Goal: Task Accomplishment & Management: Manage account settings

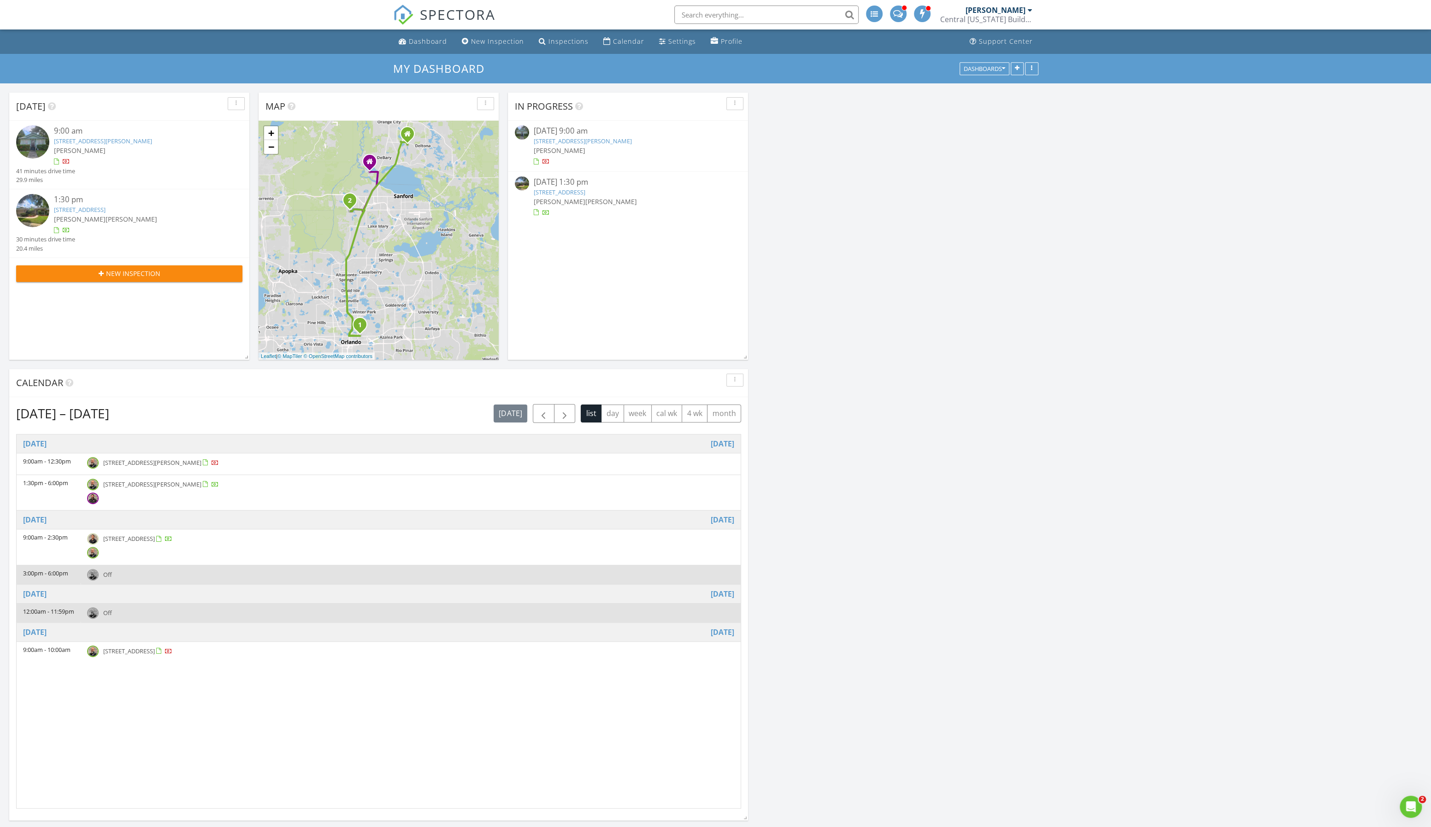
scroll to position [747, 1432]
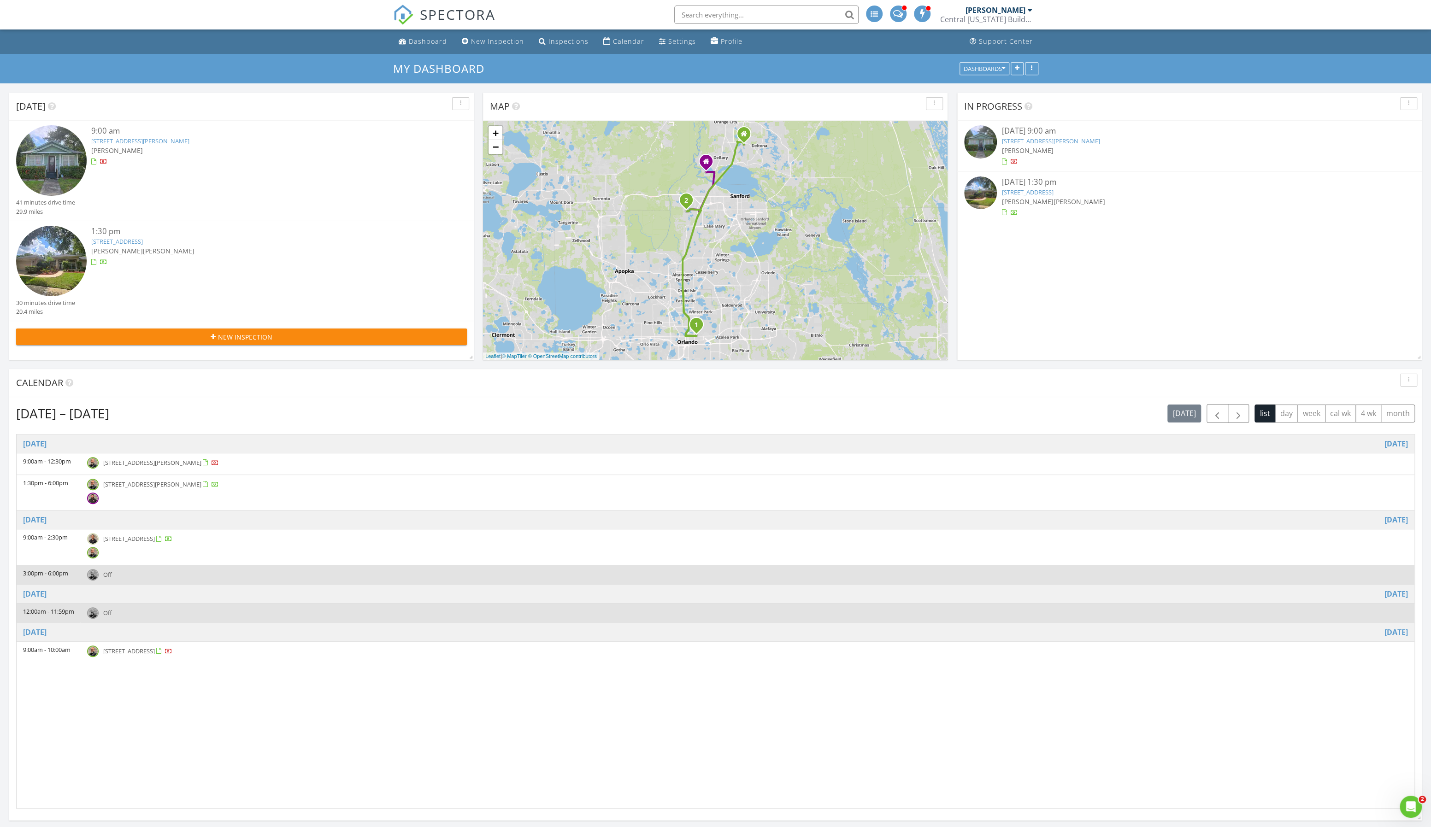
click at [155, 537] on span "12543 Waterhaven Cir, Orlando 32828" at bounding box center [129, 539] width 52 height 8
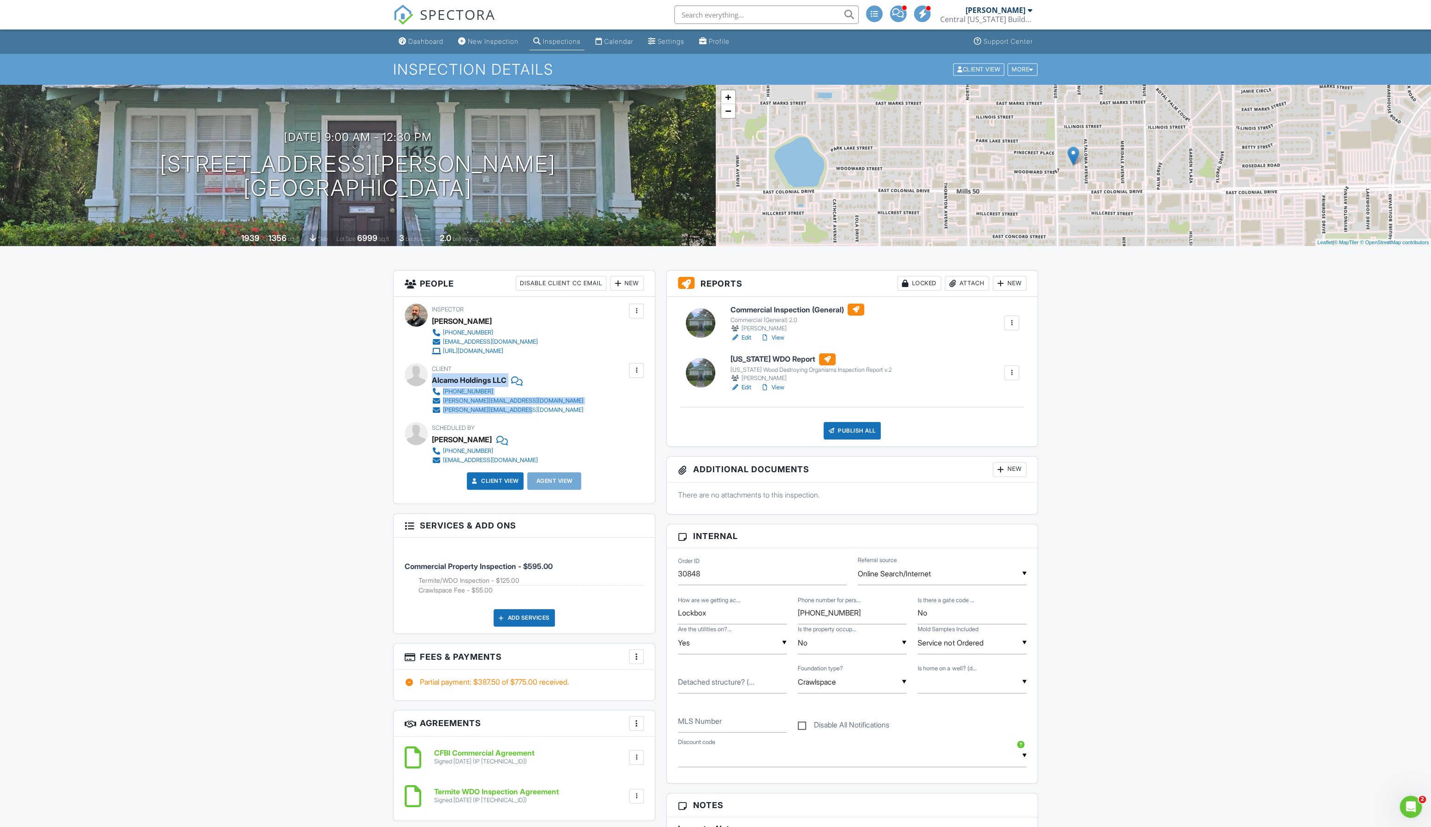
drag, startPoint x: 433, startPoint y: 381, endPoint x: 538, endPoint y: 407, distance: 108.3
click at [538, 407] on div "Client Alcamo Holdings LLC 407-621-4206 amy@beyondcommercial.com natalie@forwar…" at bounding box center [530, 389] width 196 height 52
copy div "Alcamo Holdings LLC 407-621-4206 amy@beyondcommercial.com natalie@forwardlawfir…"
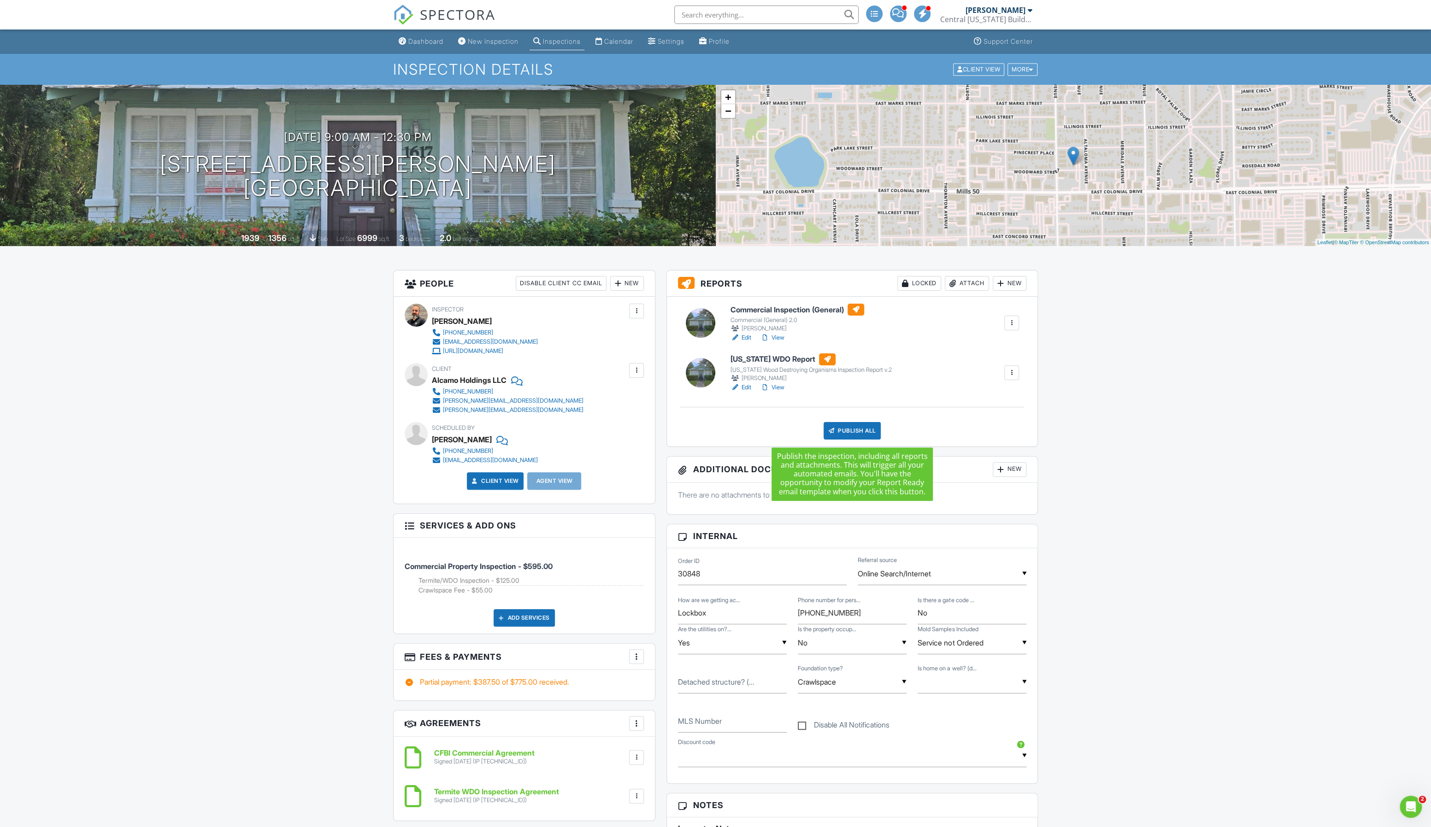
click at [856, 426] on div "Publish All" at bounding box center [853, 431] width 58 height 18
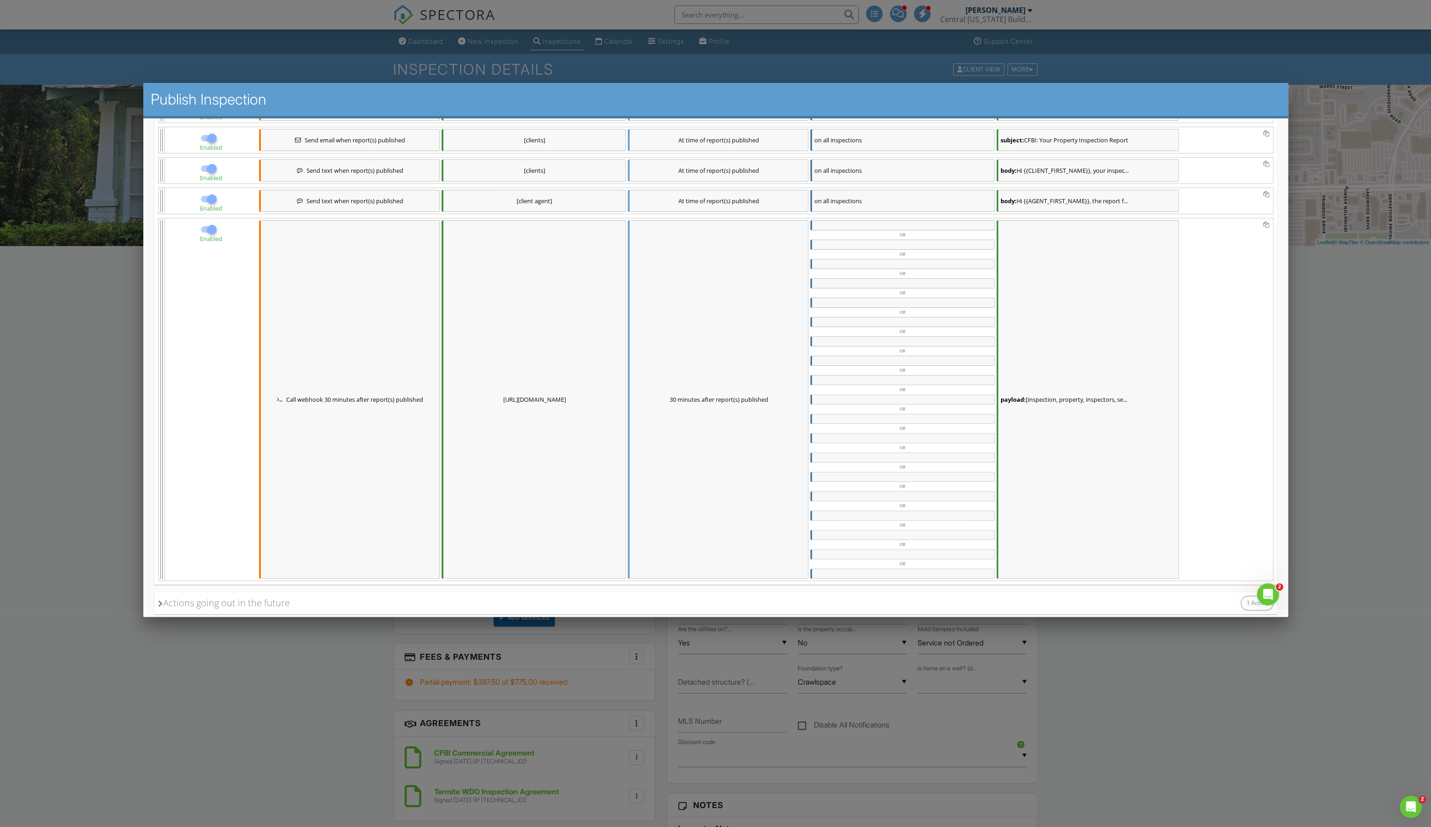
scroll to position [258, 0]
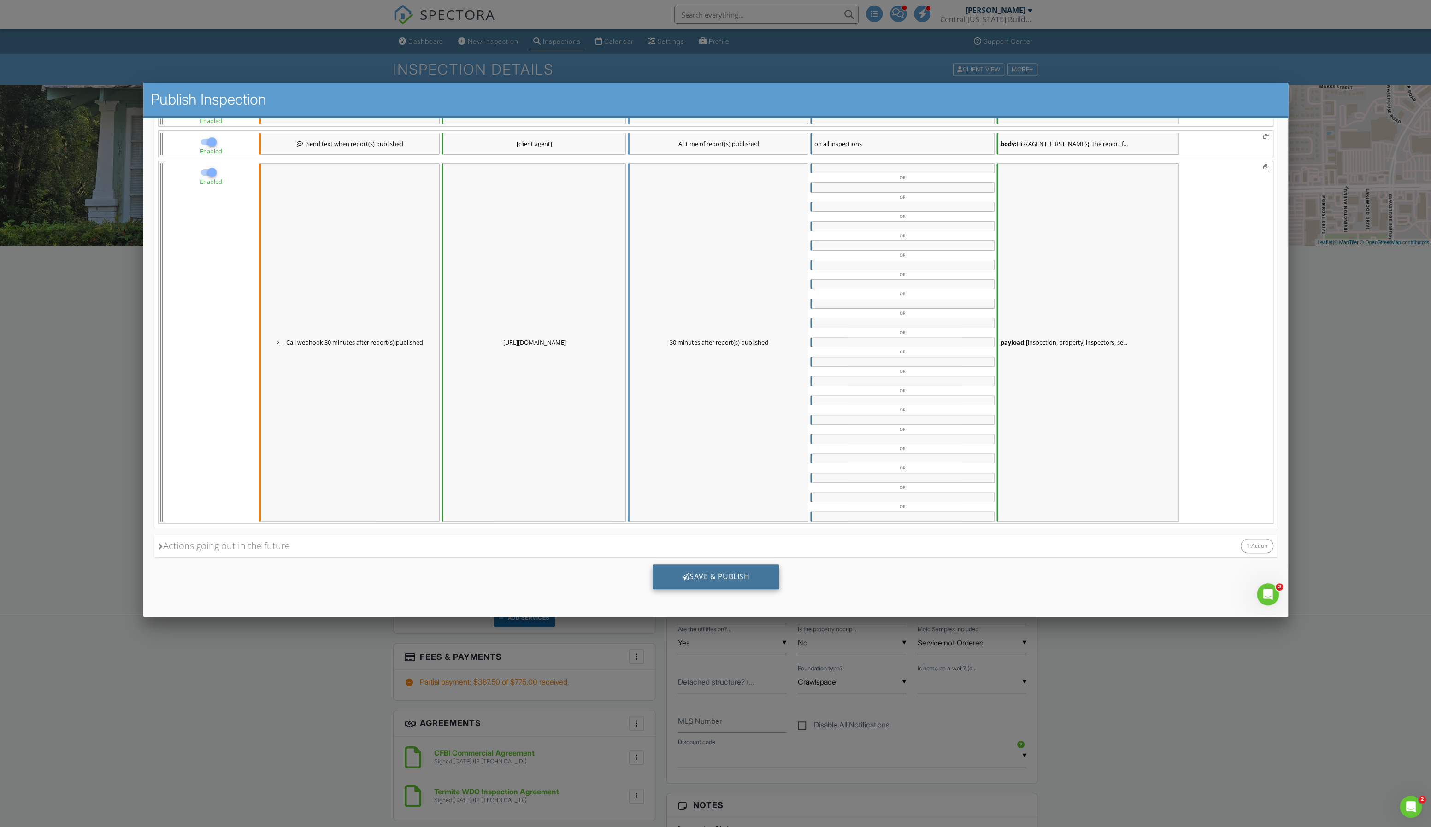
click at [713, 578] on div "Save & Publish" at bounding box center [715, 576] width 127 height 25
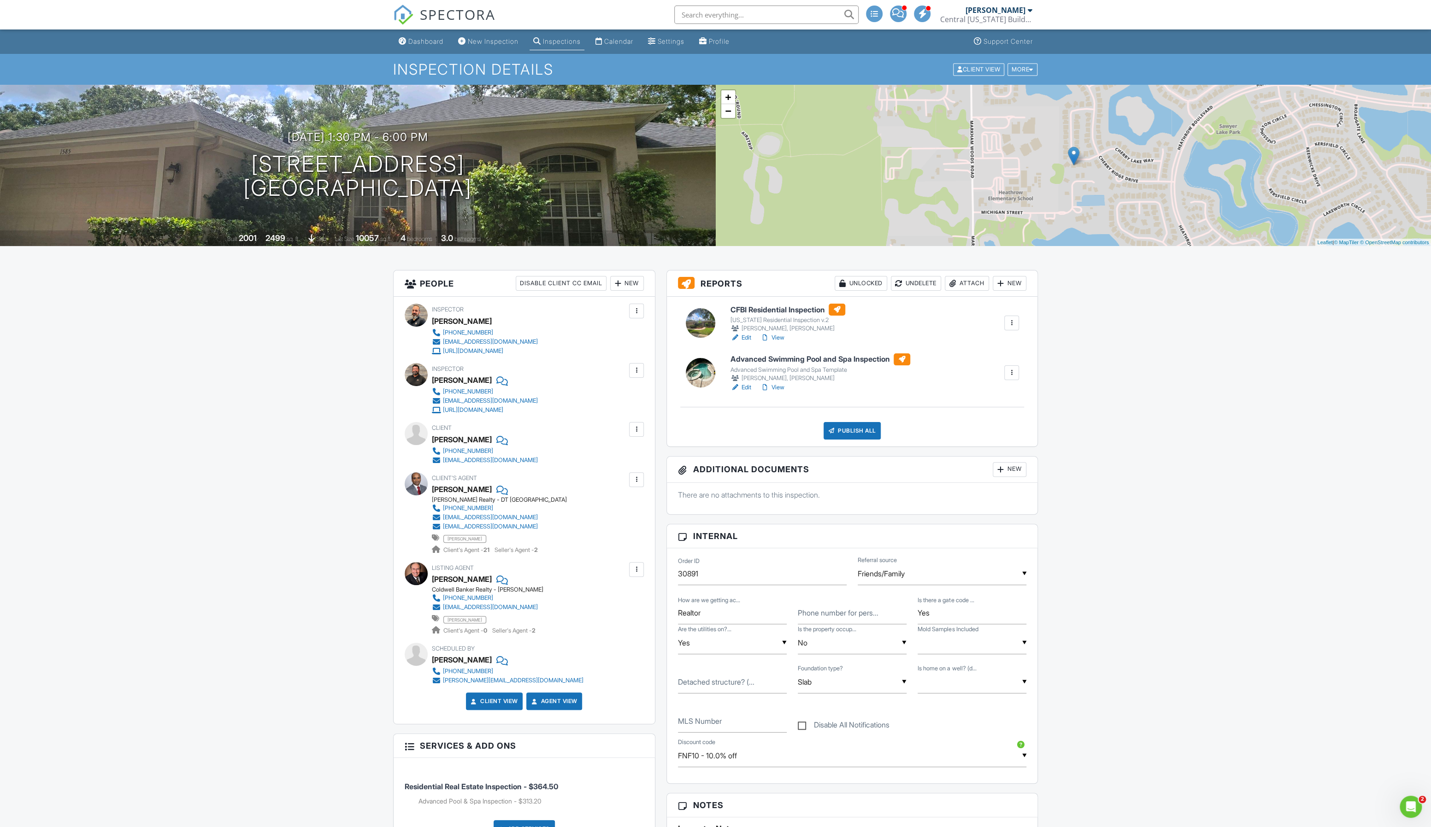
click at [965, 285] on div "Attach" at bounding box center [967, 283] width 44 height 15
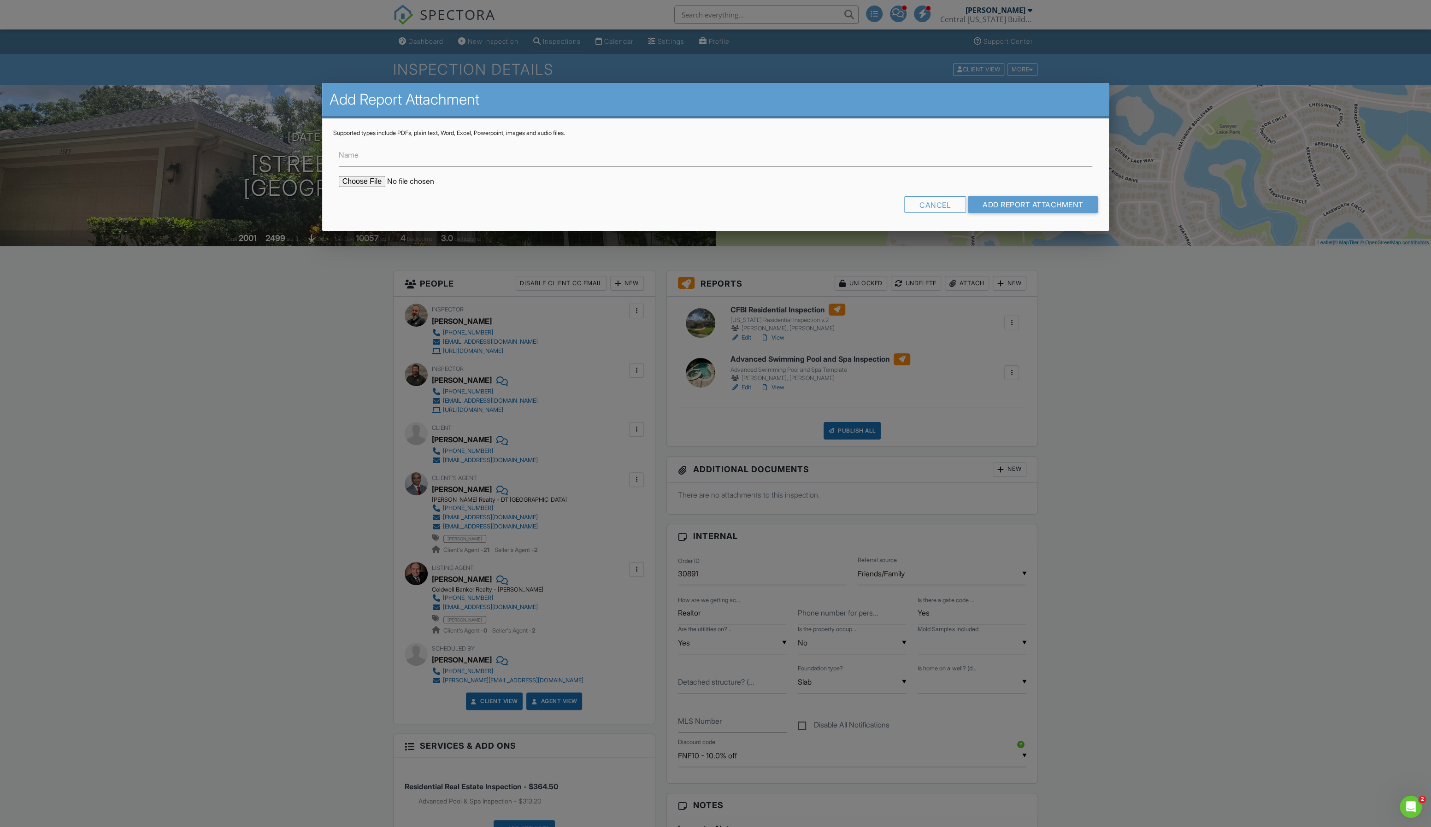
click at [347, 179] on input "file" at bounding box center [417, 181] width 157 height 11
type input "C:\fakepath\BuildFax - 1585 Cherry Lake Way.pdf"
click at [1029, 203] on input "Add Report Attachment" at bounding box center [1033, 204] width 130 height 17
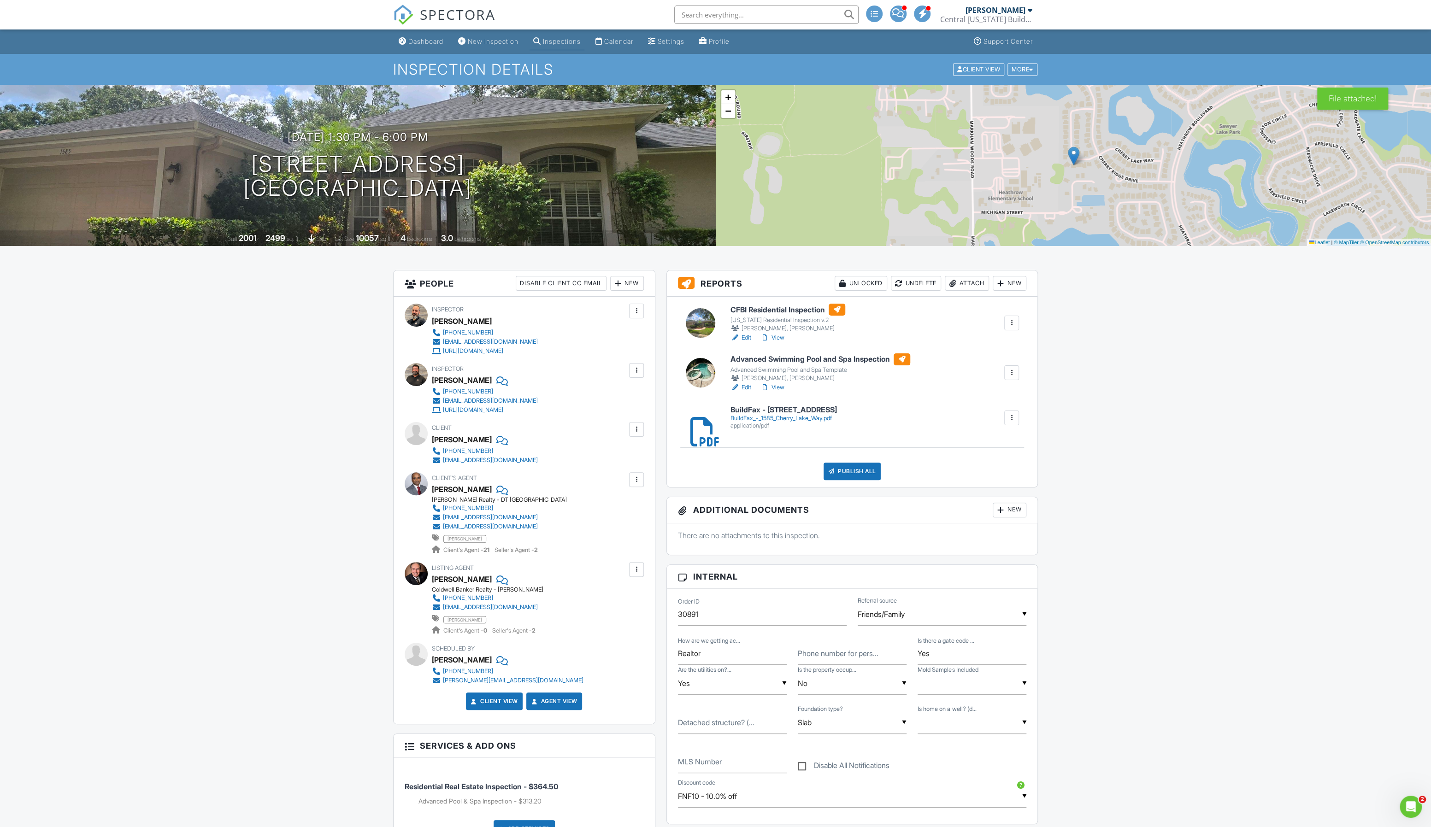
click at [855, 472] on div "Publish All" at bounding box center [853, 472] width 58 height 18
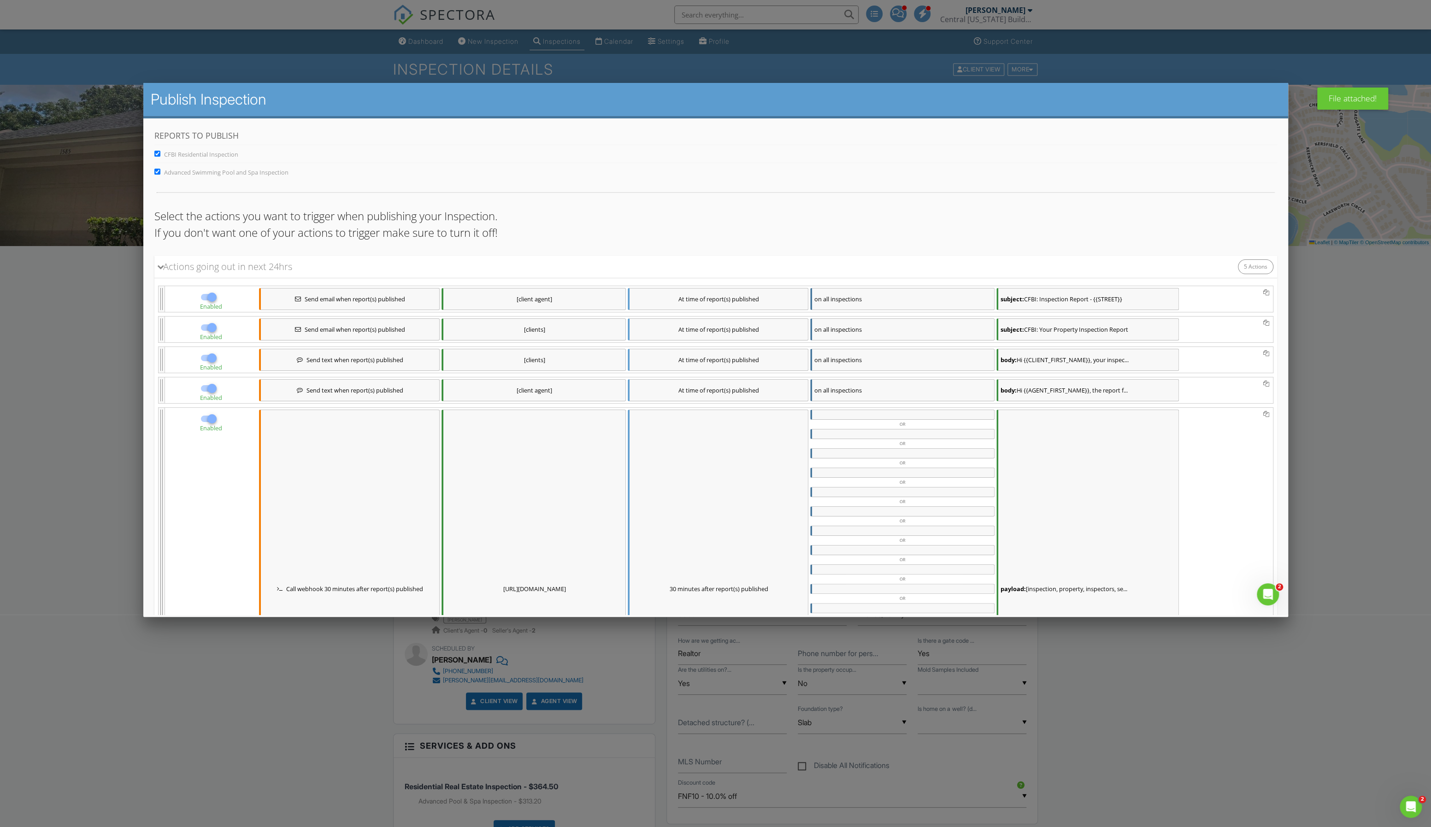
click at [153, 170] on div "Reports to Publish CFBI Residential Inspection Advanced Swimming Pool and Spa I…" at bounding box center [715, 475] width 1145 height 714
click at [157, 174] on input "Advanced Swimming Pool and Spa Inspection" at bounding box center [157, 171] width 6 height 6
checkbox input "false"
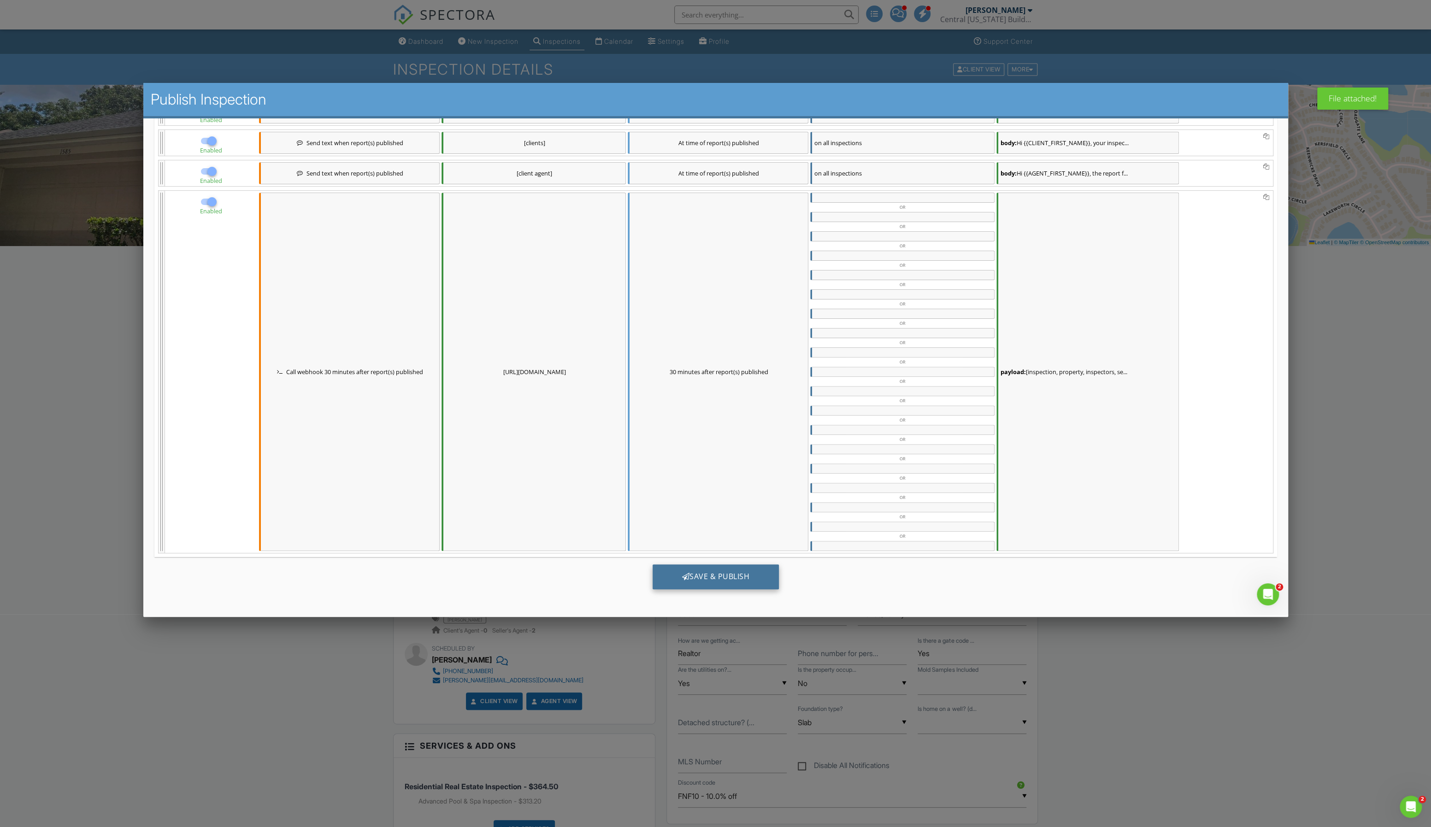
click at [741, 568] on div "Save & Publish" at bounding box center [715, 576] width 127 height 25
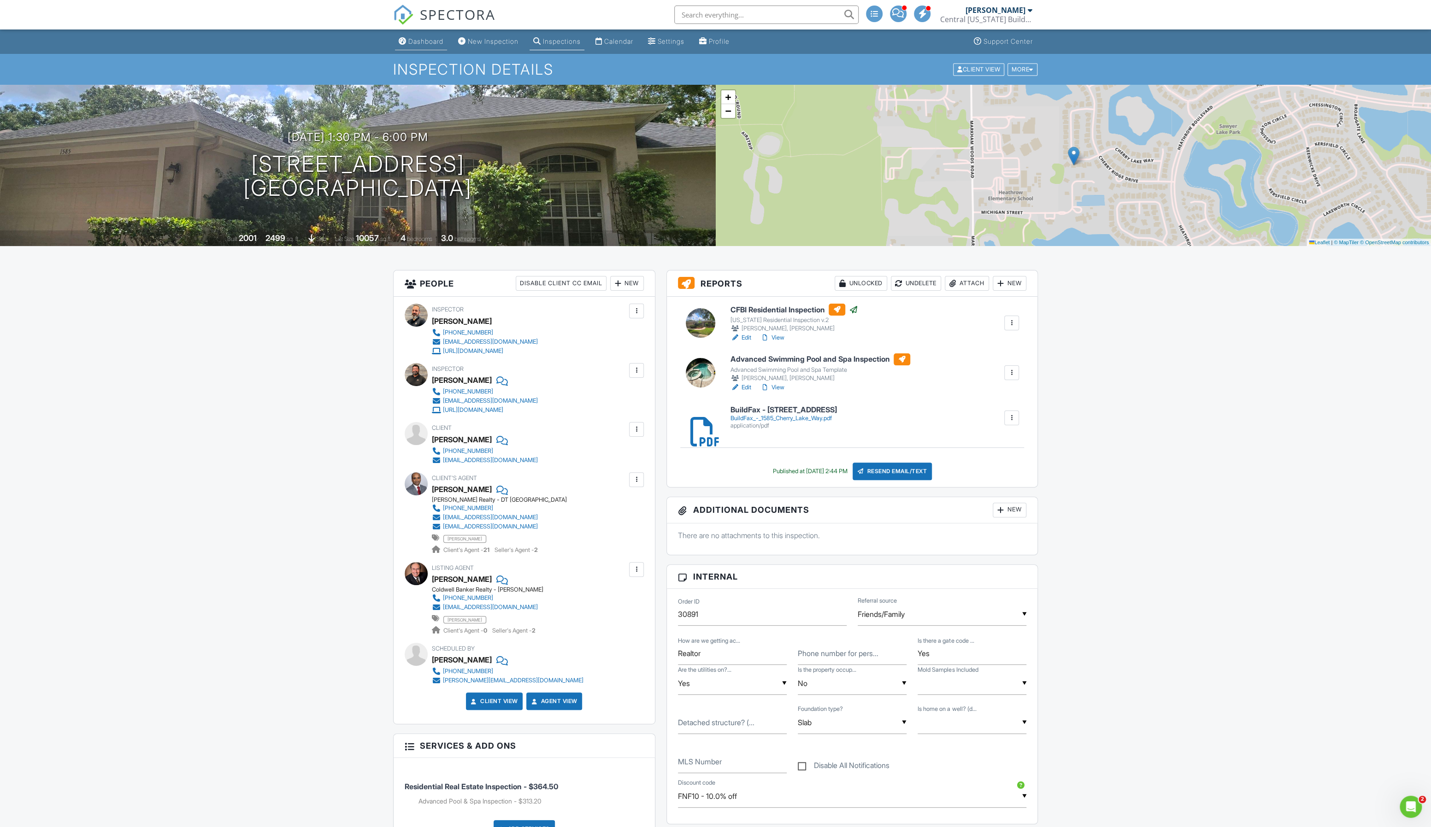
click at [420, 41] on div "Dashboard" at bounding box center [425, 41] width 35 height 8
